Goal: Check status: Check status

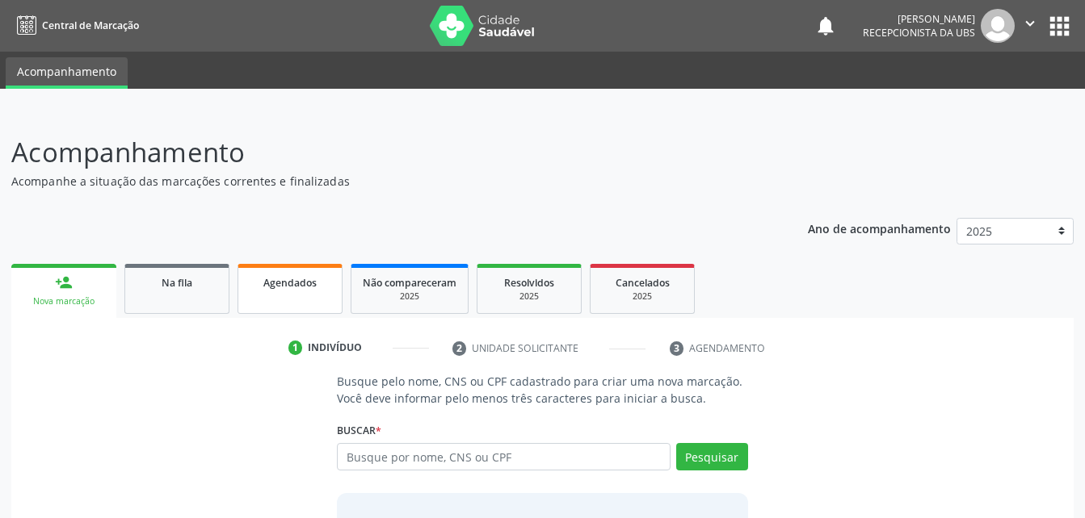
click at [308, 300] on link "Agendados" at bounding box center [289, 289] width 105 height 50
select select "9"
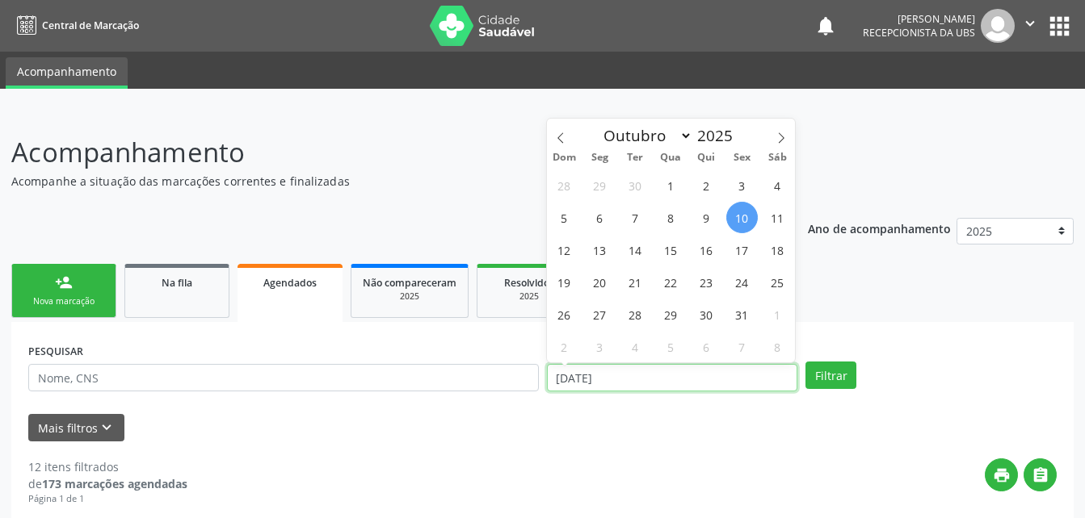
click at [640, 380] on input "[DATE]" at bounding box center [672, 377] width 251 height 27
click at [708, 218] on span "9" at bounding box center [705, 217] width 31 height 31
type input "09/10/2025"
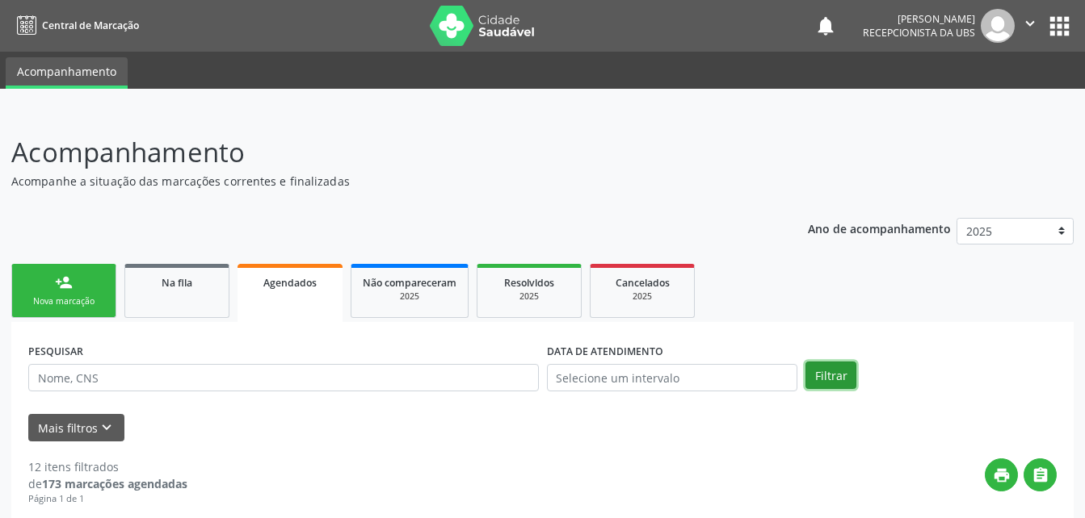
click at [837, 363] on button "Filtrar" at bounding box center [830, 375] width 51 height 27
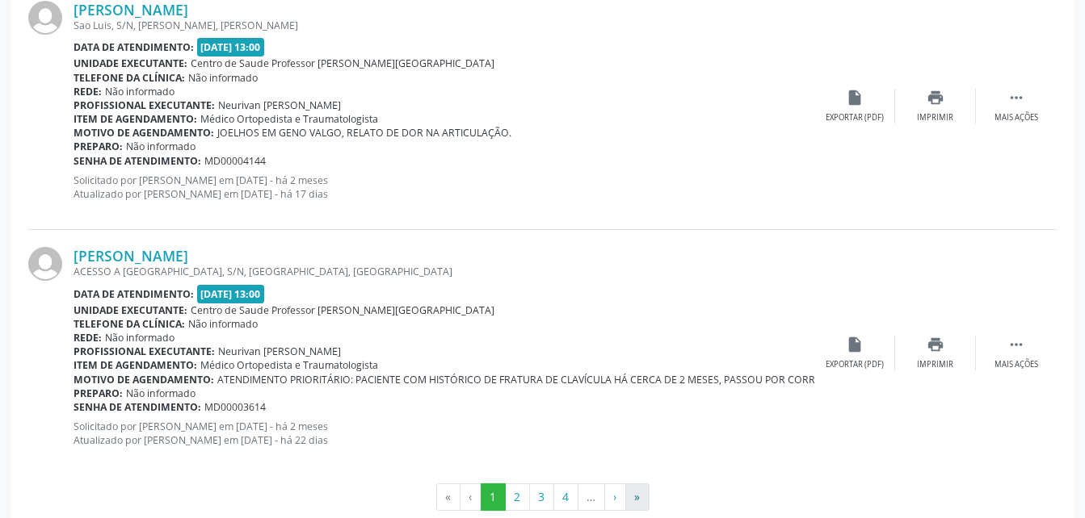
scroll to position [3747, 0]
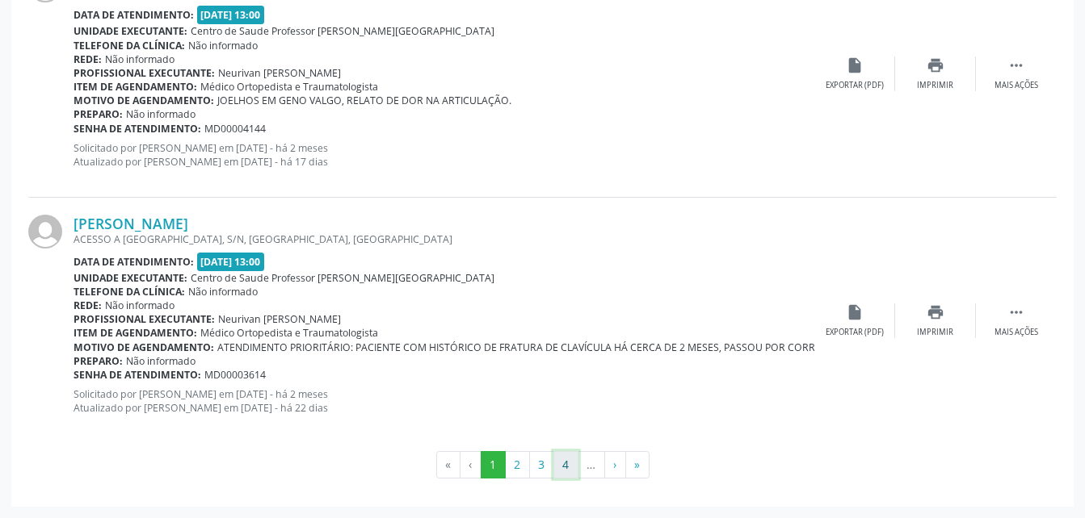
click at [563, 461] on button "4" at bounding box center [565, 464] width 25 height 27
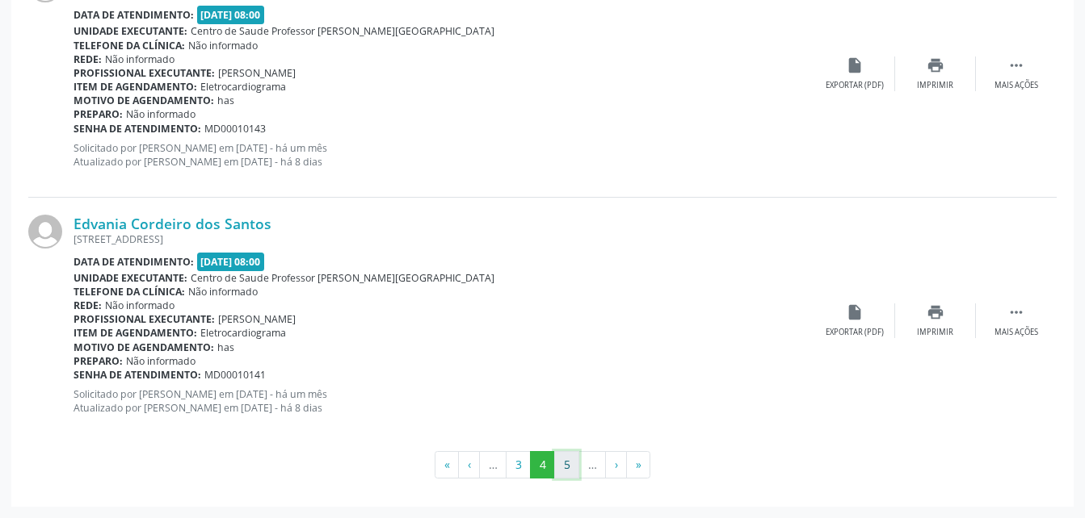
click at [563, 465] on button "5" at bounding box center [566, 464] width 25 height 27
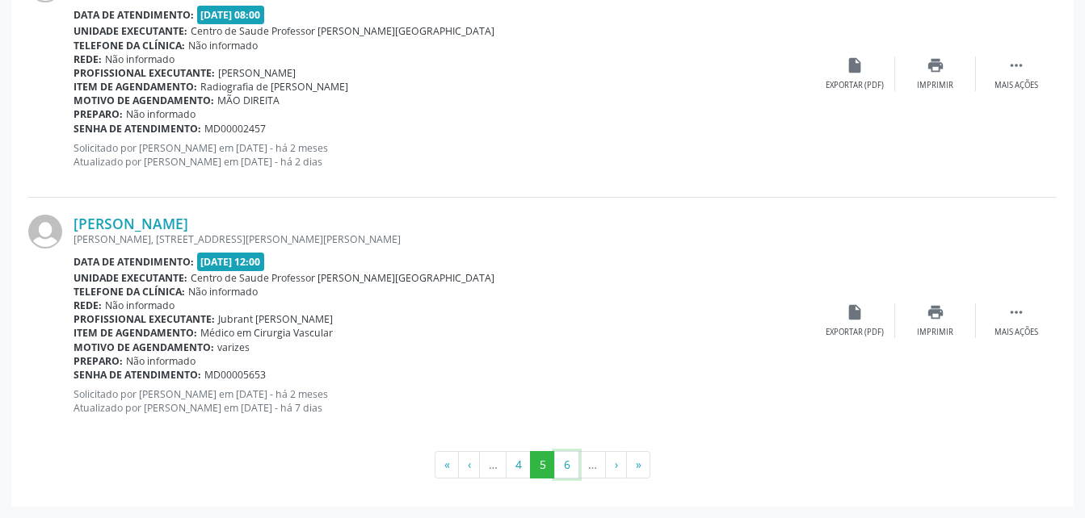
click at [563, 465] on button "6" at bounding box center [566, 464] width 25 height 27
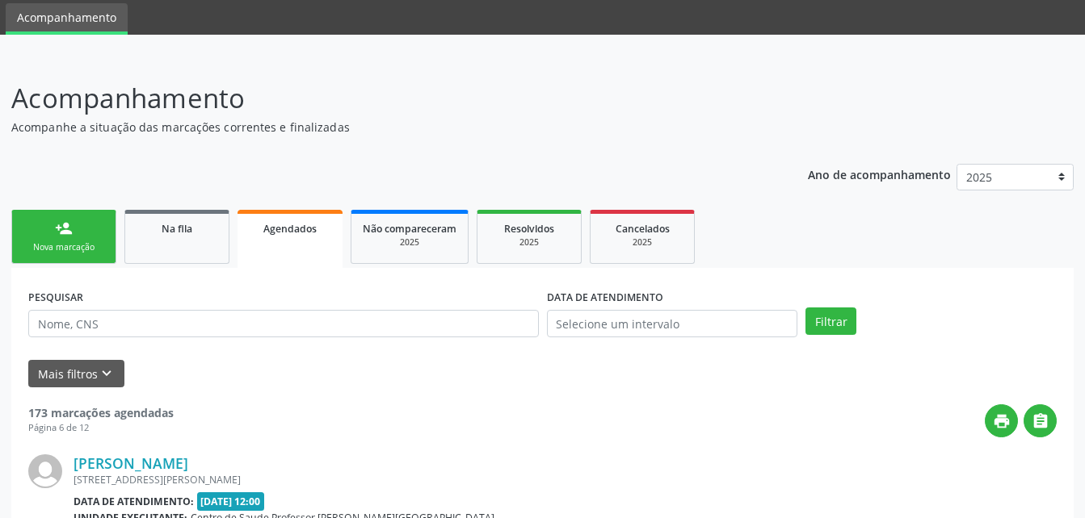
scroll to position [3764, 0]
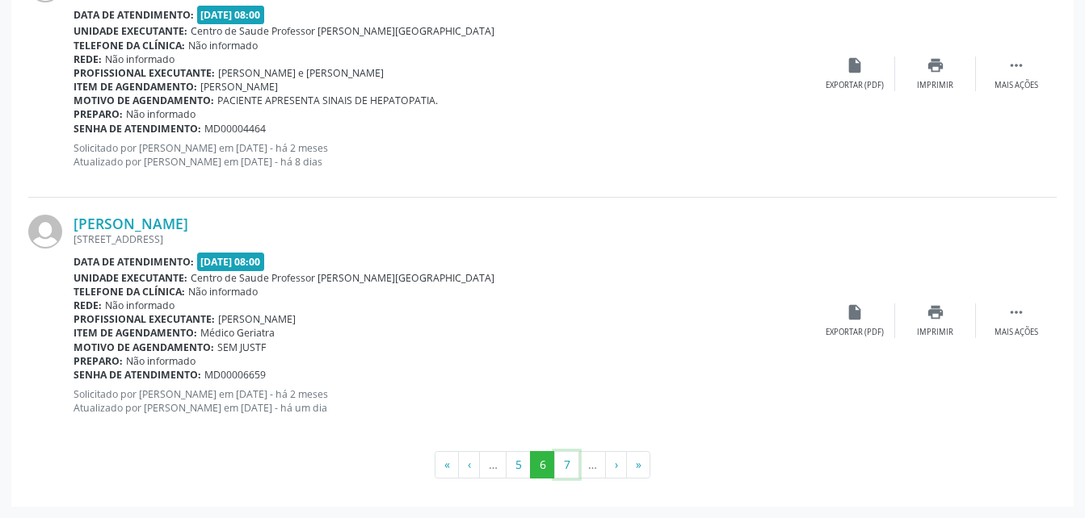
click at [563, 465] on button "7" at bounding box center [566, 464] width 25 height 27
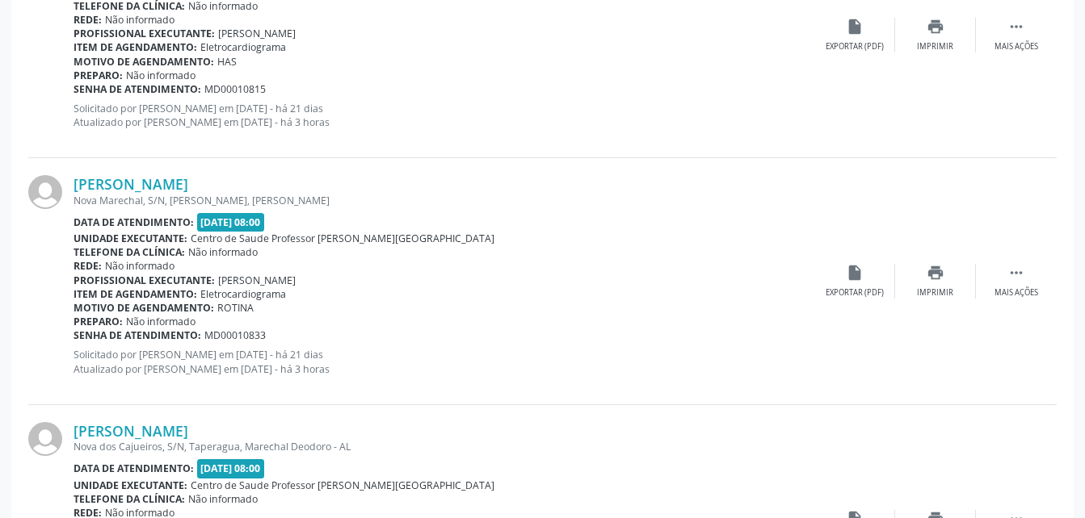
scroll to position [1405, 0]
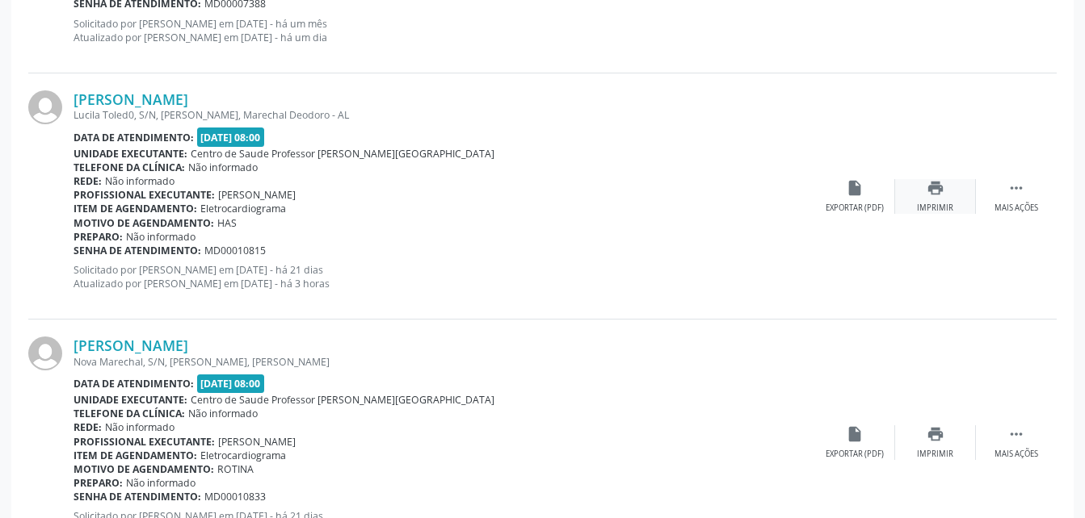
click at [923, 190] on div "print Imprimir" at bounding box center [935, 196] width 81 height 35
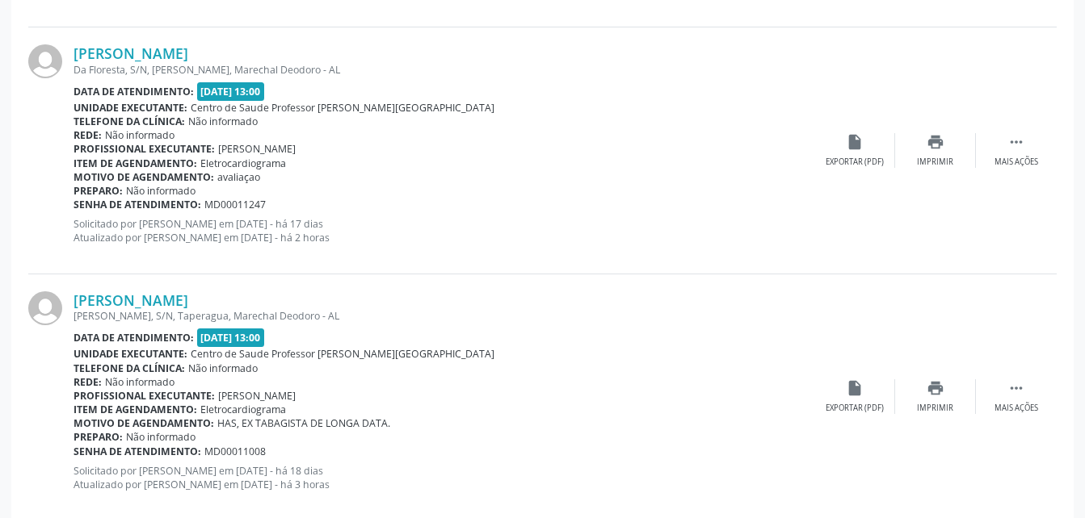
scroll to position [3747, 0]
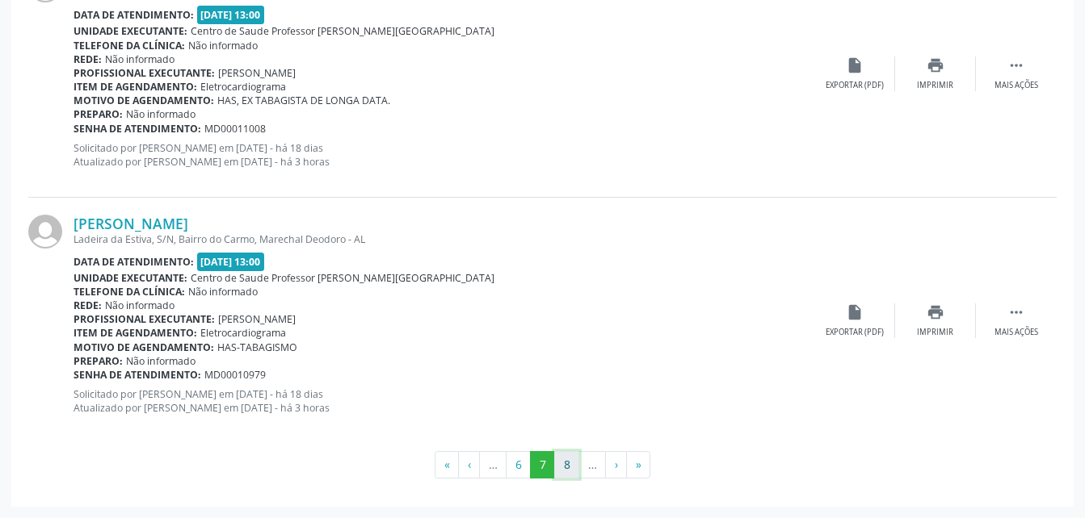
click at [565, 463] on button "8" at bounding box center [566, 464] width 25 height 27
click at [938, 307] on icon "print" at bounding box center [935, 313] width 18 height 18
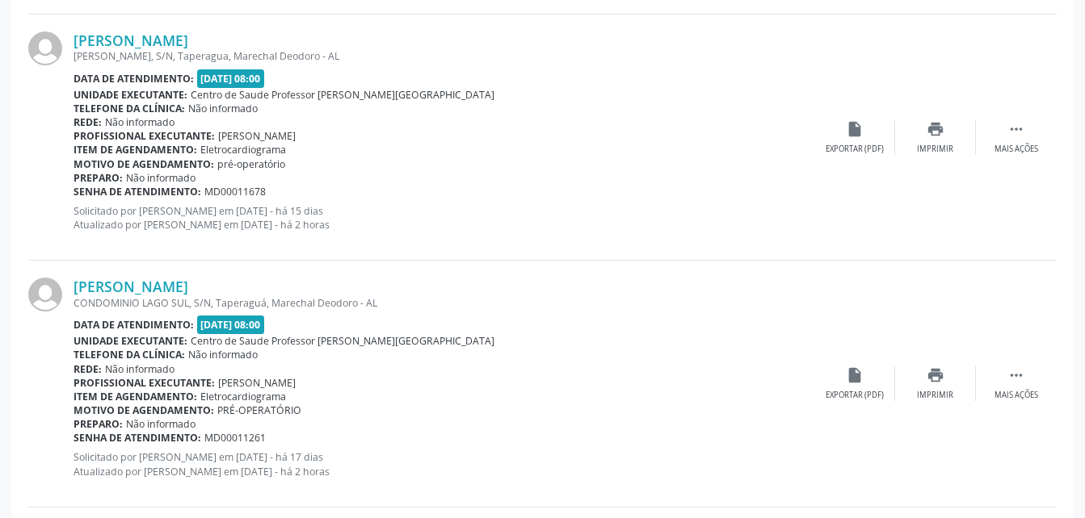
scroll to position [2617, 0]
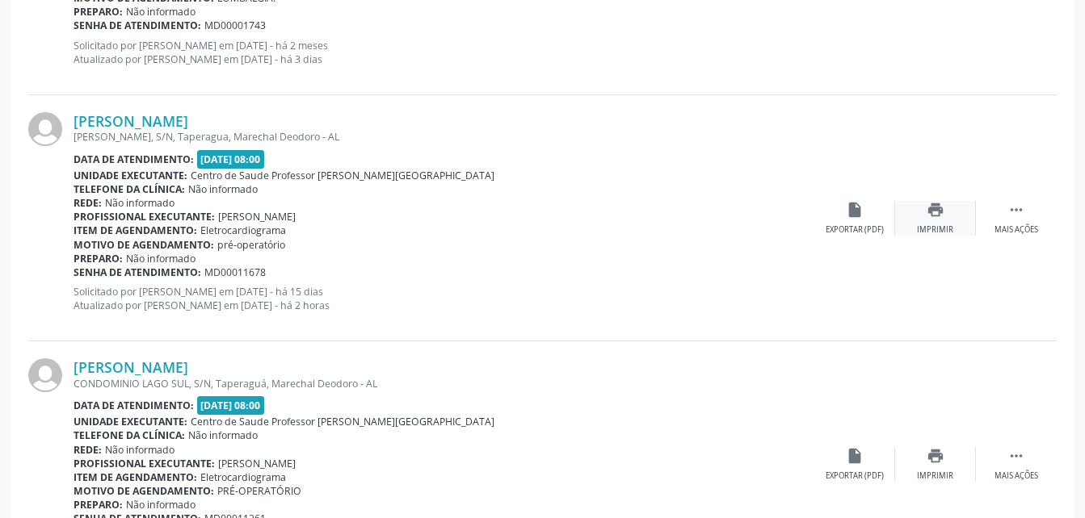
click at [941, 215] on icon "print" at bounding box center [935, 210] width 18 height 18
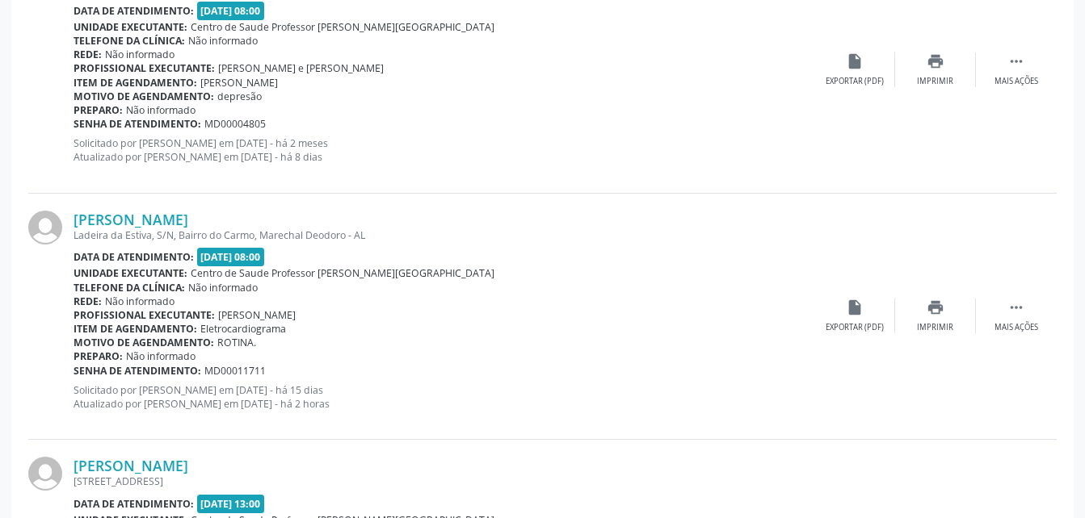
scroll to position [3747, 0]
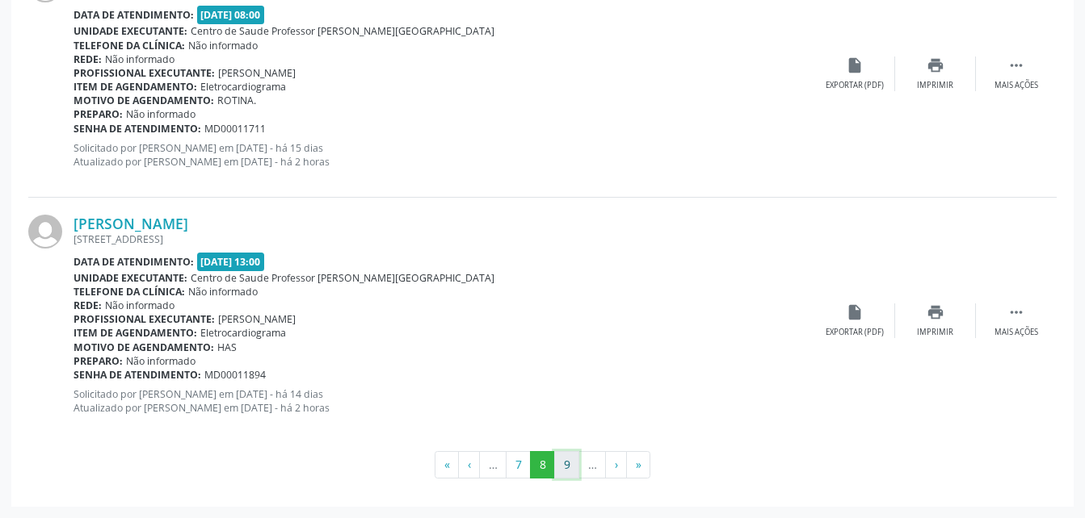
click at [569, 469] on button "9" at bounding box center [566, 464] width 25 height 27
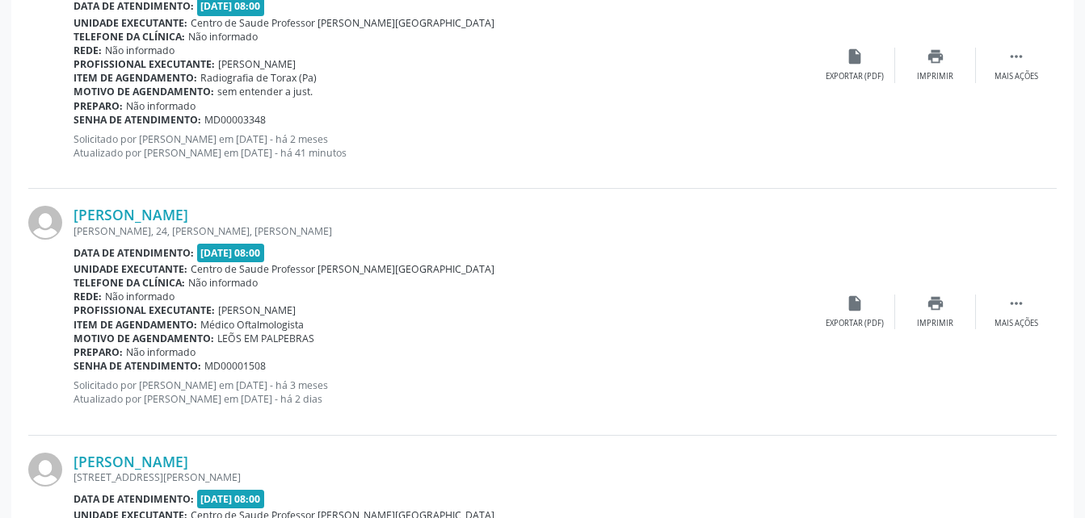
scroll to position [3233, 0]
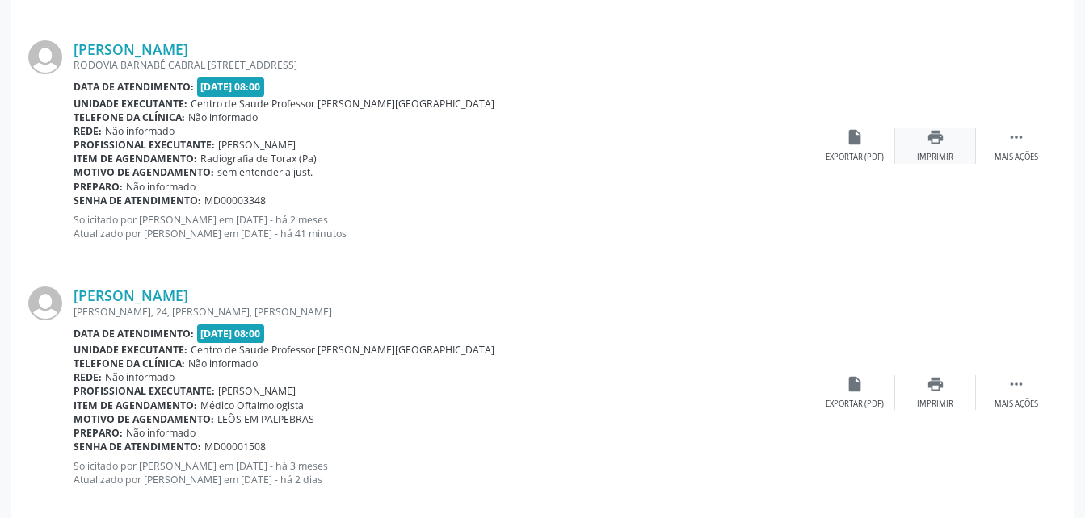
click at [940, 130] on icon "print" at bounding box center [935, 137] width 18 height 18
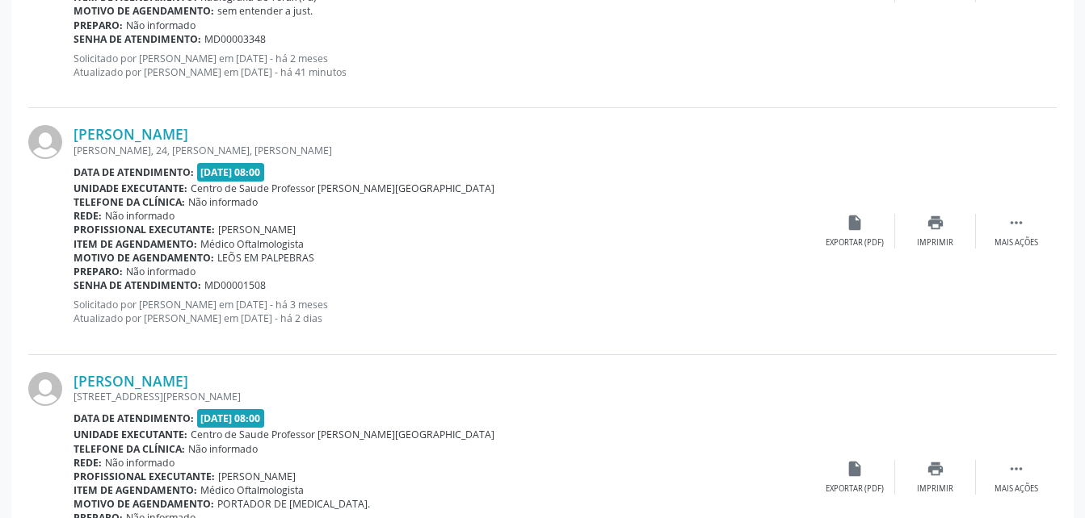
scroll to position [3798, 0]
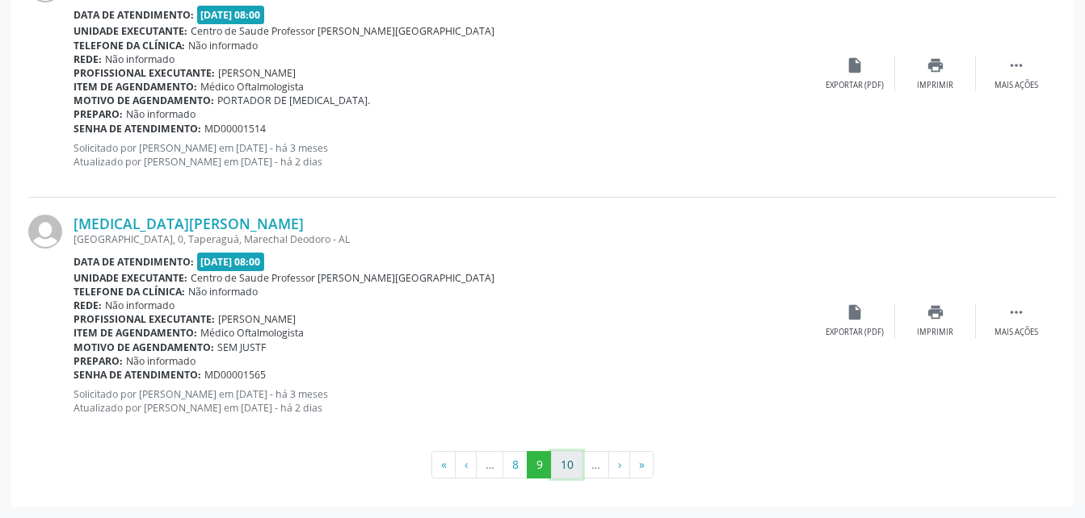
click at [568, 472] on button "10" at bounding box center [566, 464] width 31 height 27
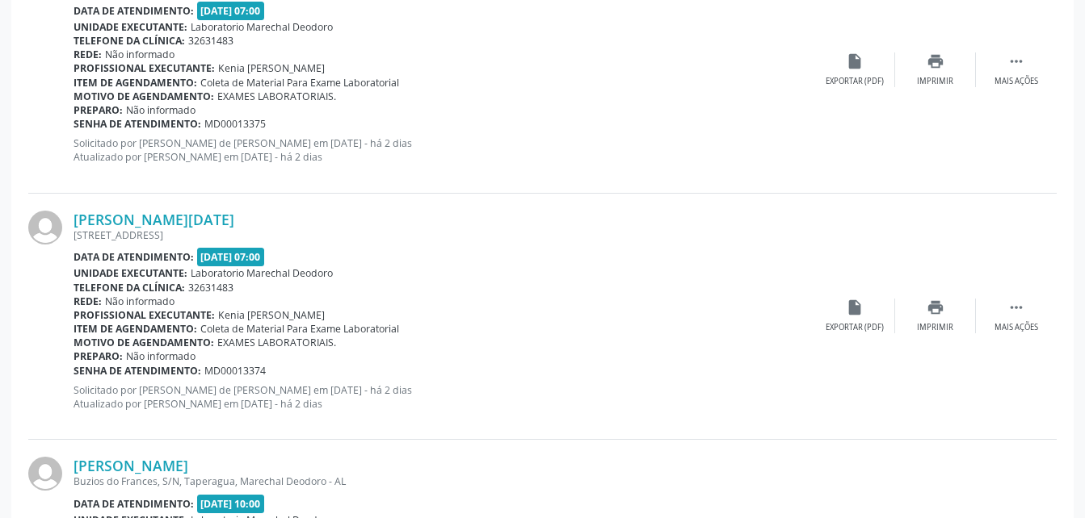
scroll to position [3764, 0]
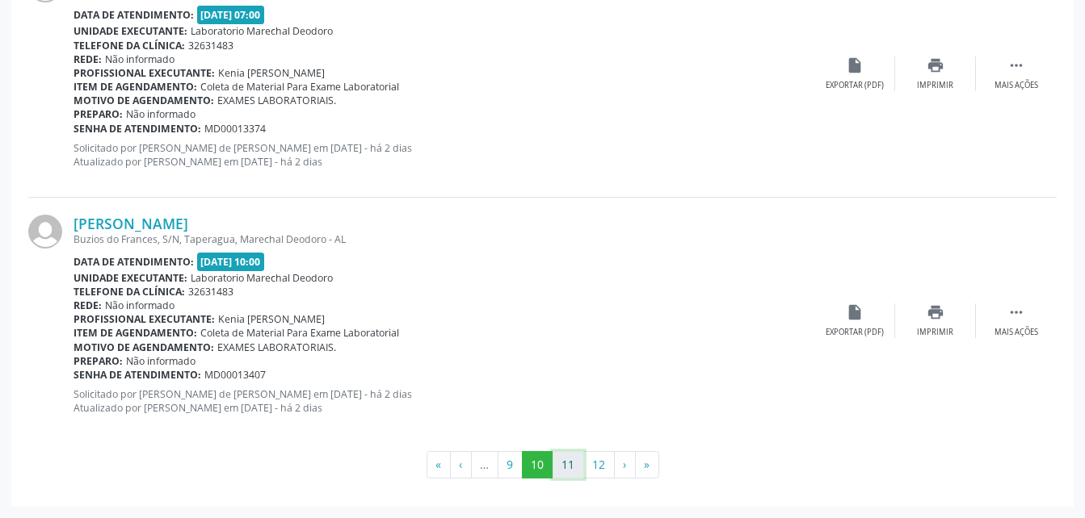
click at [565, 460] on button "11" at bounding box center [567, 464] width 31 height 27
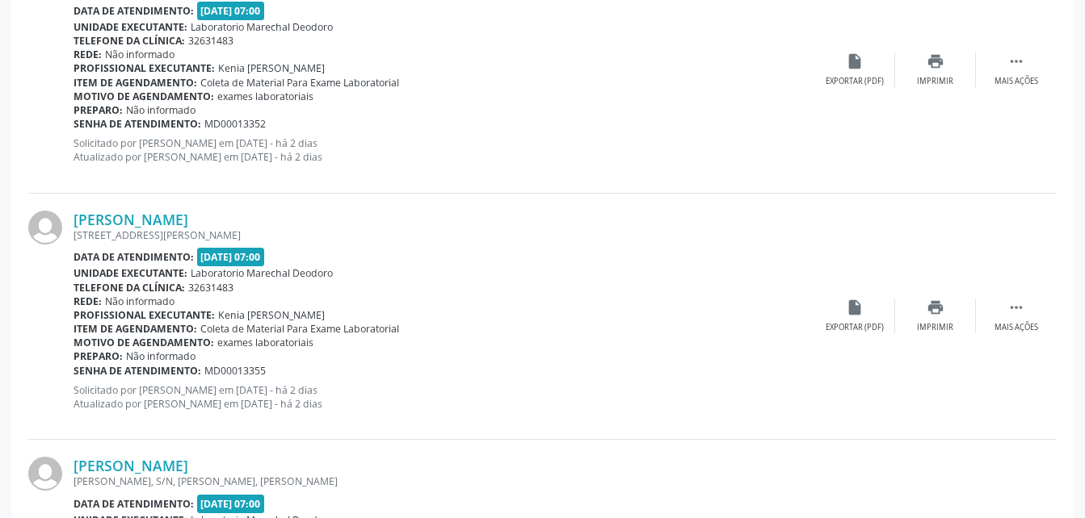
scroll to position [3781, 0]
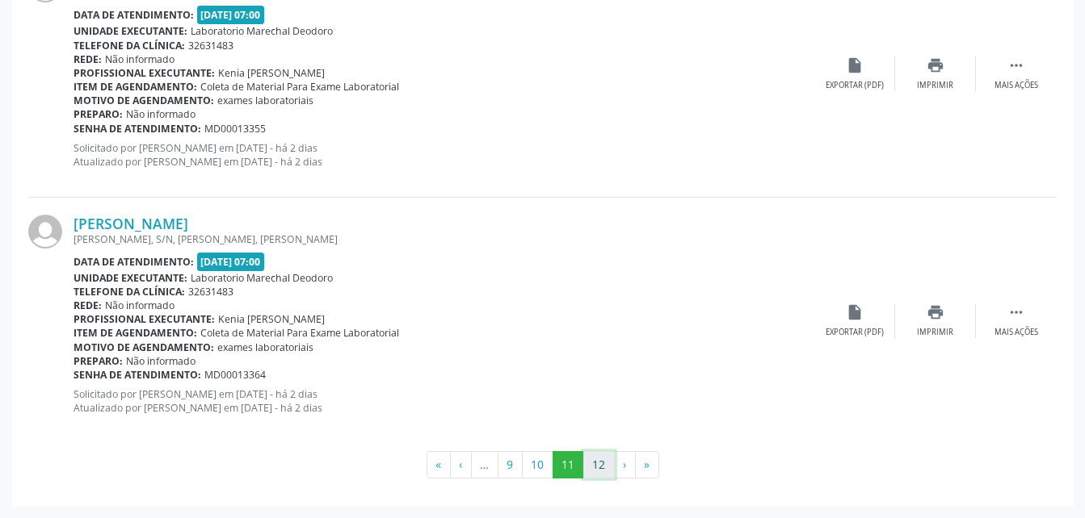
click at [587, 467] on button "12" at bounding box center [598, 464] width 31 height 27
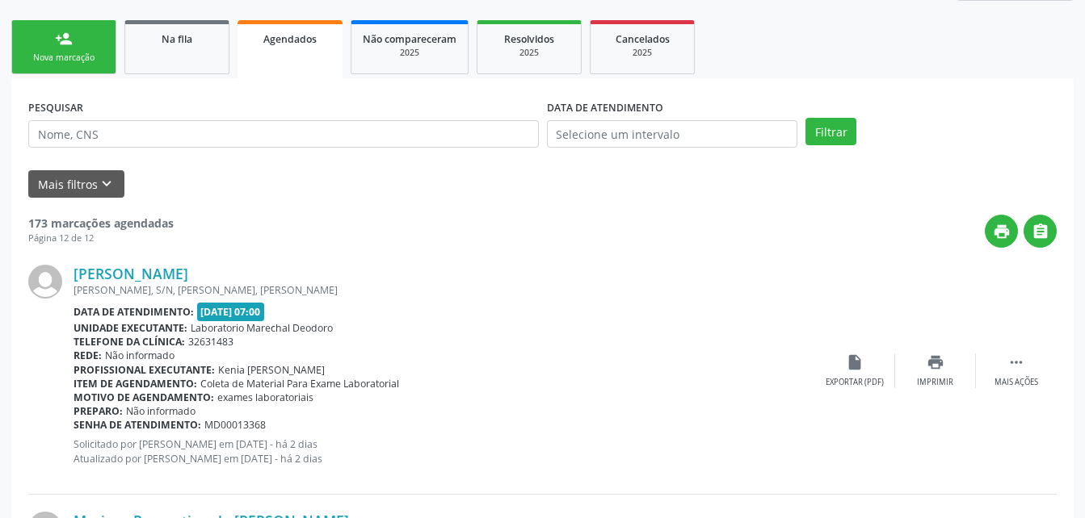
scroll to position [0, 0]
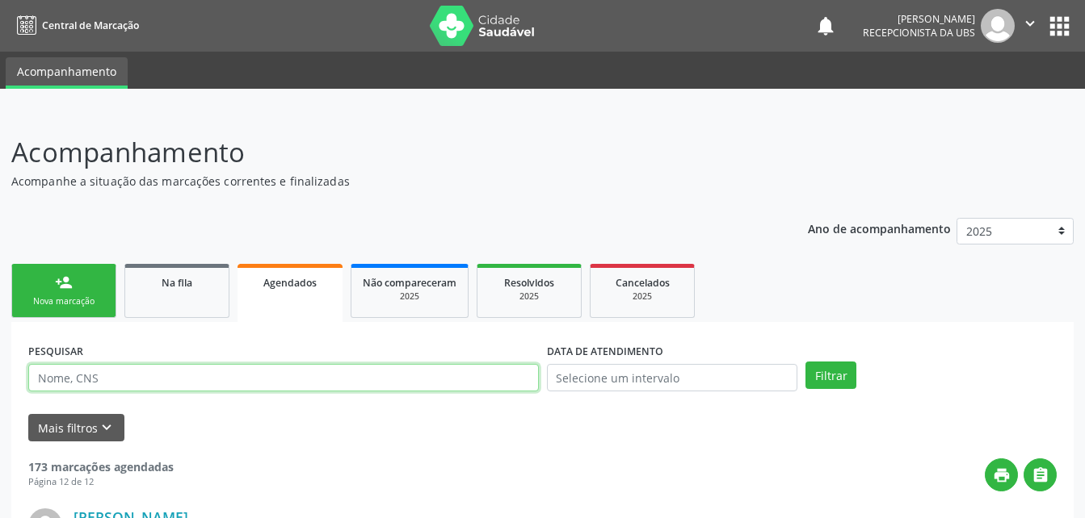
click at [301, 374] on input "text" at bounding box center [283, 377] width 510 height 27
type input "702802691828461"
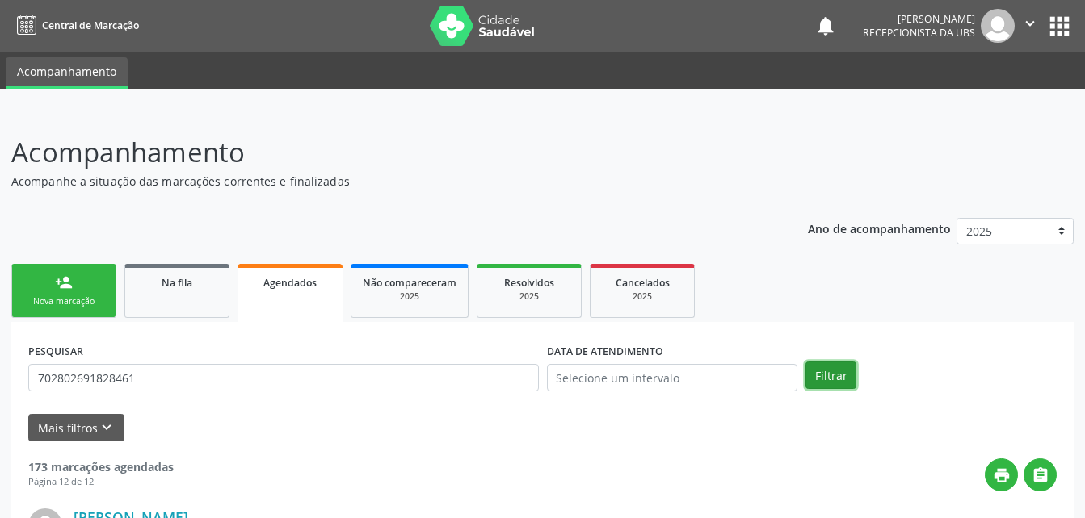
click at [835, 375] on button "Filtrar" at bounding box center [830, 375] width 51 height 27
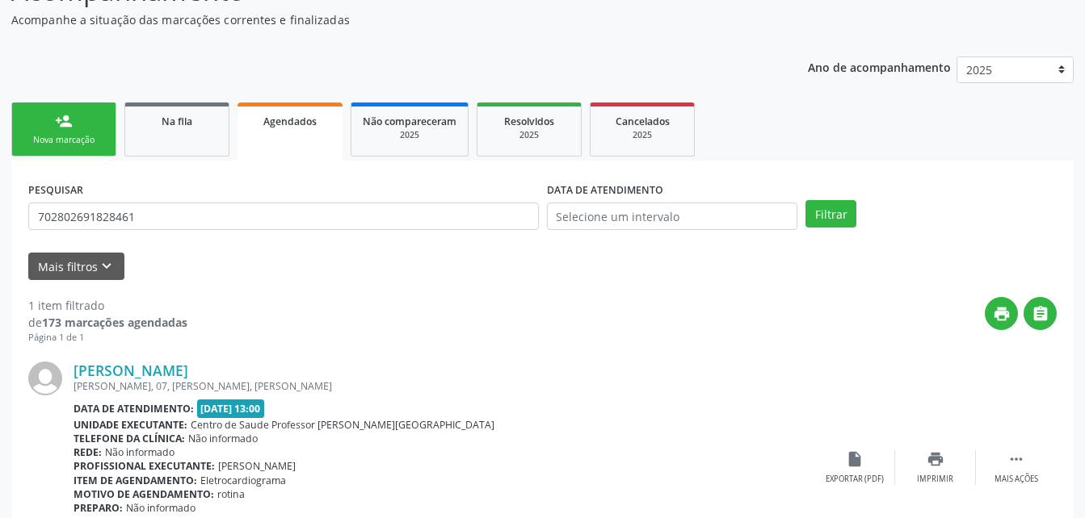
scroll to position [242, 0]
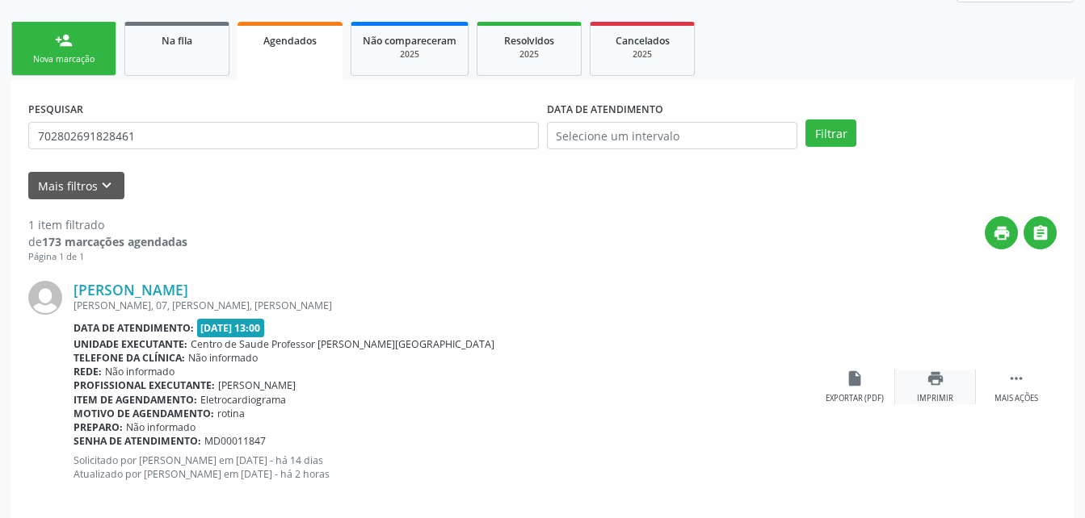
click at [930, 384] on icon "print" at bounding box center [935, 379] width 18 height 18
